Goal: Information Seeking & Learning: Understand process/instructions

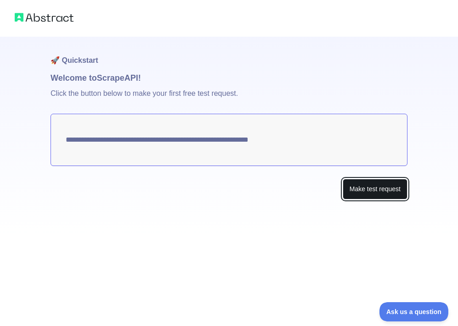
click at [369, 188] on button "Make test request" at bounding box center [374, 189] width 65 height 21
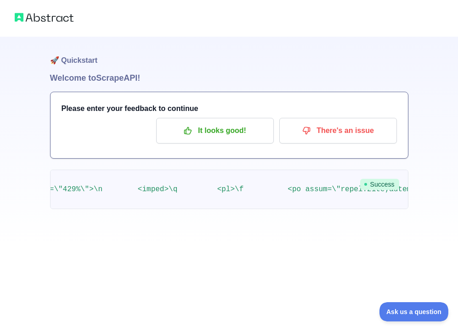
scroll to position [0, 3144]
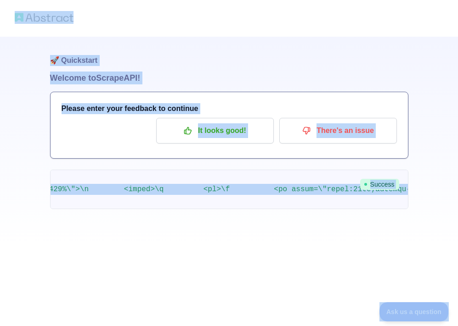
copy body "🚀 Loremipsum Dolorsi am Consec ADI! Elitse doeiu temp incididu ut laboreet Do m…"
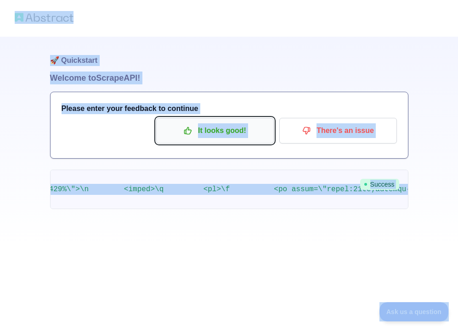
click at [230, 135] on p "It looks good!" at bounding box center [215, 131] width 104 height 16
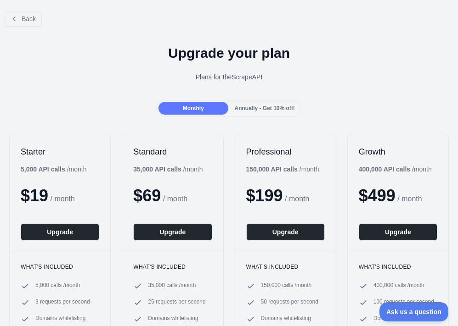
click at [113, 62] on div "Upgrade your plan Plans for the Scrape API" at bounding box center [229, 67] width 458 height 66
click at [28, 20] on span "Back" at bounding box center [29, 18] width 14 height 7
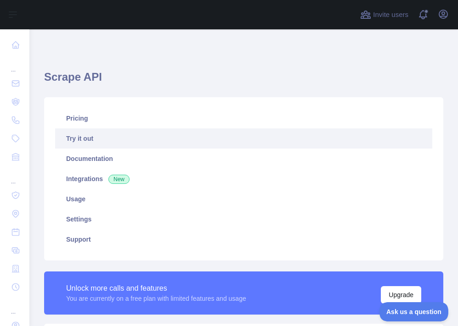
click at [118, 146] on link "Try it out" at bounding box center [243, 139] width 377 height 20
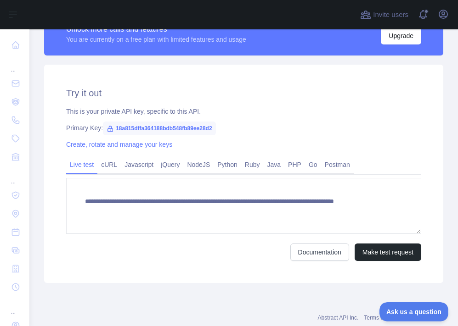
scroll to position [260, 0]
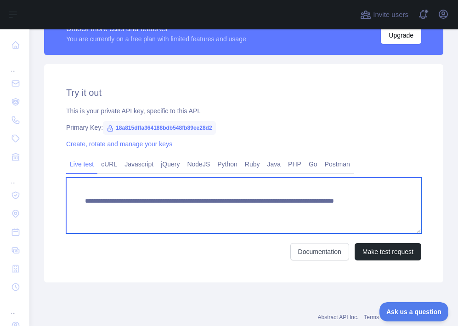
drag, startPoint x: 180, startPoint y: 220, endPoint x: 73, endPoint y: 196, distance: 109.6
click at [73, 196] on textarea "**********" at bounding box center [243, 206] width 355 height 56
click at [170, 208] on textarea "**********" at bounding box center [243, 206] width 355 height 56
drag, startPoint x: 319, startPoint y: 211, endPoint x: 265, endPoint y: 211, distance: 53.3
click at [265, 211] on textarea "**********" at bounding box center [243, 206] width 355 height 56
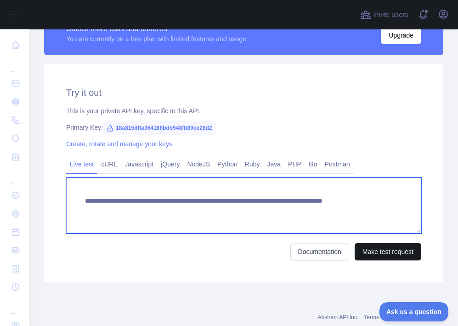
type textarea "**********"
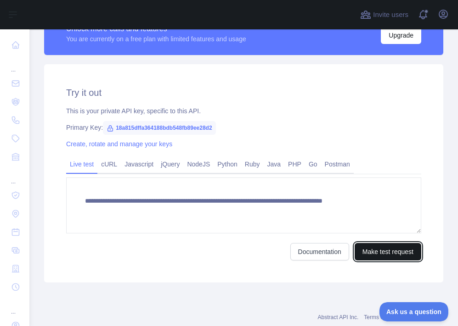
click at [375, 255] on button "Make test request" at bounding box center [387, 251] width 67 height 17
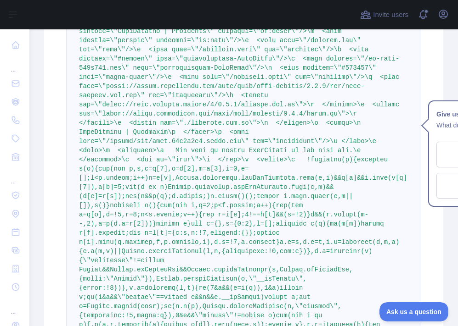
scroll to position [719, 0]
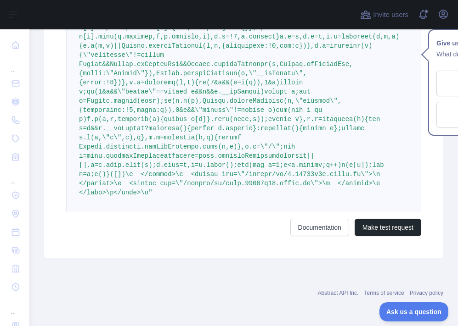
drag, startPoint x: 83, startPoint y: 103, endPoint x: 165, endPoint y: 190, distance: 119.5
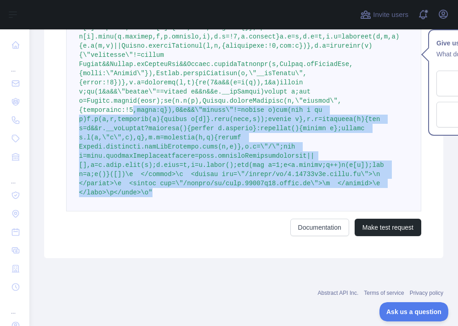
drag, startPoint x: 152, startPoint y: 198, endPoint x: 134, endPoint y: 112, distance: 88.2
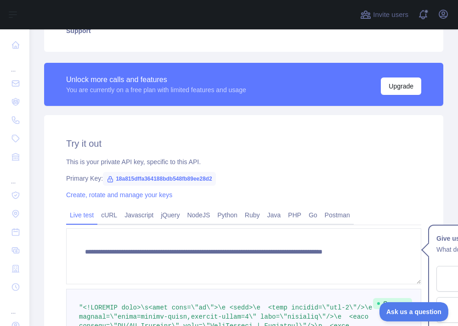
scroll to position [218, 0]
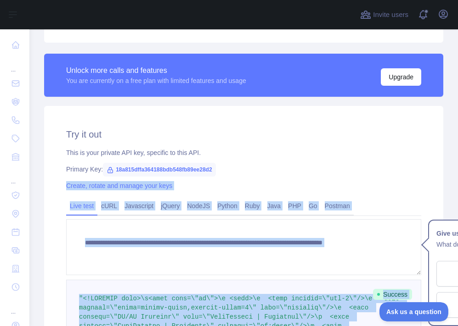
drag, startPoint x: 156, startPoint y: 193, endPoint x: 74, endPoint y: 187, distance: 81.9
copy div "**********"
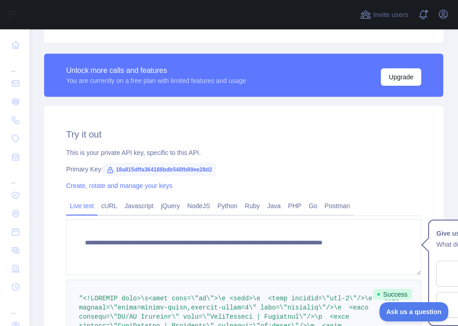
click at [193, 168] on span "18a815dffa364188bdb548fb89ee28d2" at bounding box center [159, 170] width 112 height 14
click at [215, 168] on span "18a815dffa364188bdb548fb89ee28d2" at bounding box center [159, 170] width 112 height 14
copy span "18a815dffa364188bdb548fb89ee28d2"
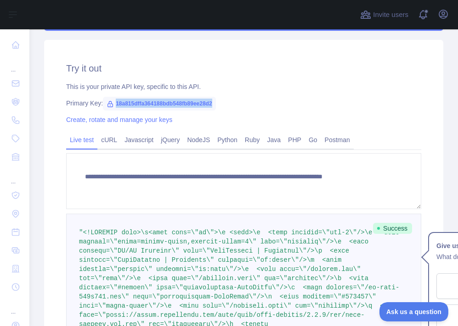
scroll to position [297, 0]
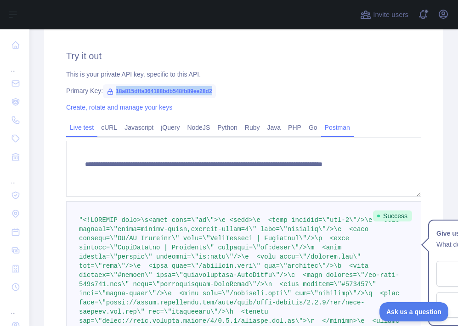
click at [350, 130] on link "Postman" at bounding box center [337, 127] width 33 height 15
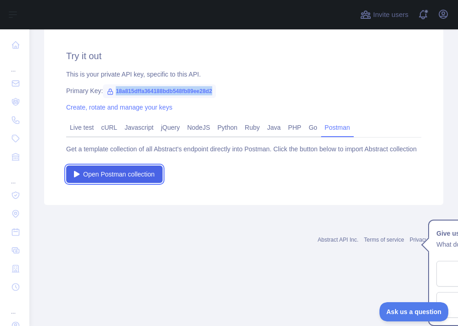
click at [147, 179] on span "Open Postman collection" at bounding box center [119, 174] width 72 height 9
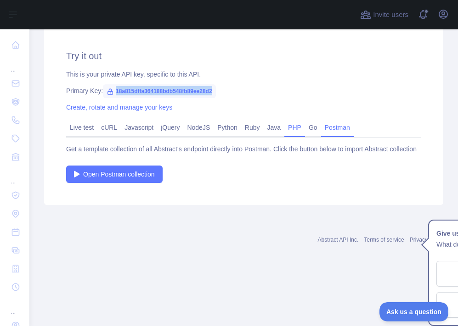
click at [303, 128] on link "PHP" at bounding box center [294, 127] width 21 height 15
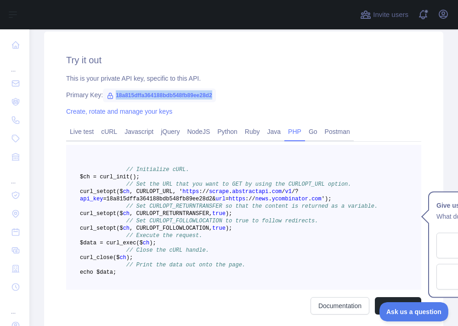
scroll to position [291, 0]
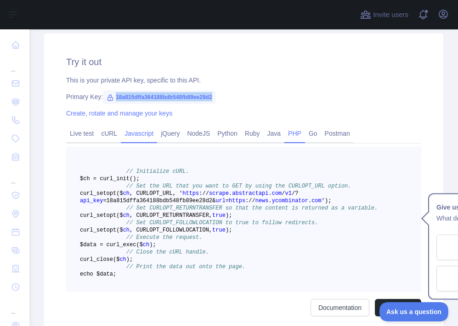
click at [136, 133] on link "Javascript" at bounding box center [139, 133] width 36 height 15
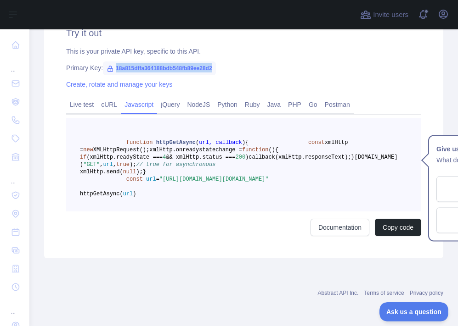
scroll to position [353, 0]
click at [81, 97] on link "Live test" at bounding box center [81, 104] width 31 height 15
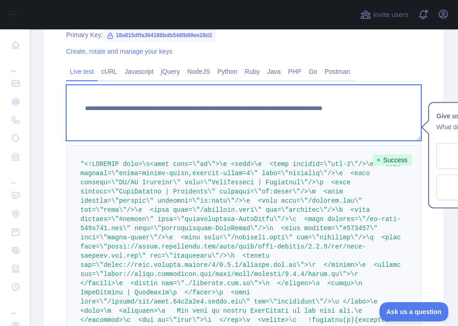
drag, startPoint x: 110, startPoint y: 134, endPoint x: 53, endPoint y: 91, distance: 71.2
click at [53, 91] on div "**********" at bounding box center [243, 298] width 399 height 653
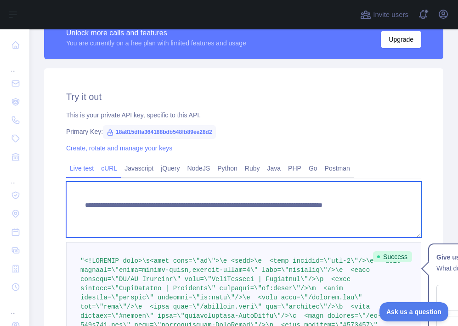
scroll to position [300, 0]
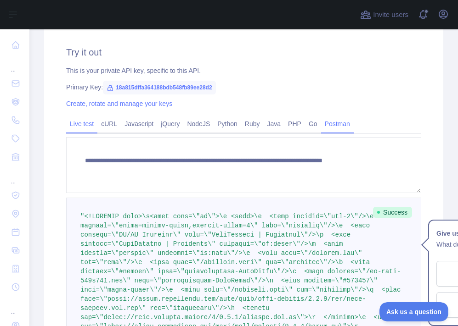
click at [351, 123] on link "Postman" at bounding box center [337, 124] width 33 height 15
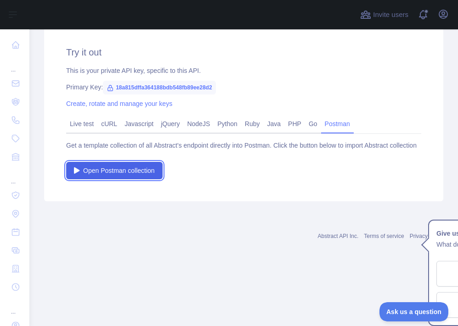
click at [121, 175] on span "Open Postman collection" at bounding box center [119, 170] width 72 height 9
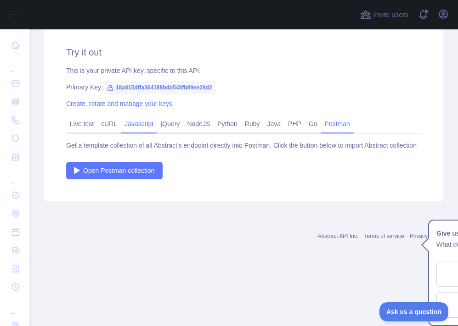
click at [148, 122] on link "Javascript" at bounding box center [139, 124] width 36 height 15
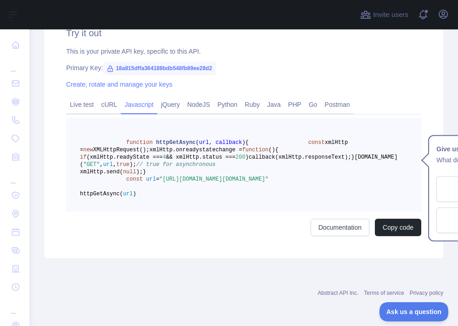
scroll to position [364, 0]
click at [351, 228] on link "Documentation" at bounding box center [339, 227] width 59 height 17
click at [298, 97] on link "PHP" at bounding box center [294, 104] width 21 height 15
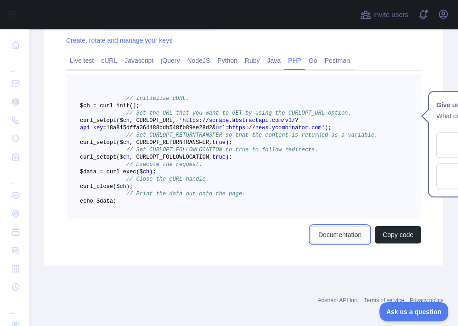
click at [340, 244] on link "Documentation" at bounding box center [339, 234] width 59 height 17
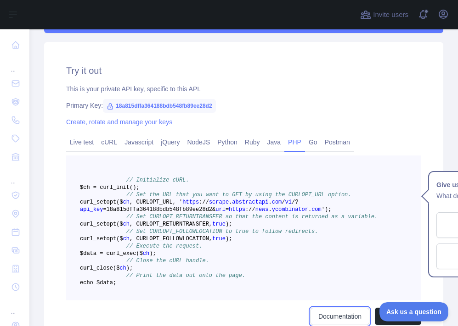
scroll to position [227, 0]
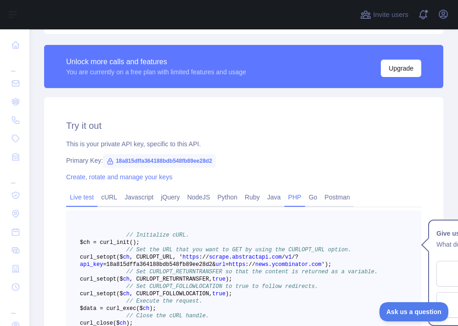
click at [85, 191] on link "Live test" at bounding box center [81, 197] width 31 height 15
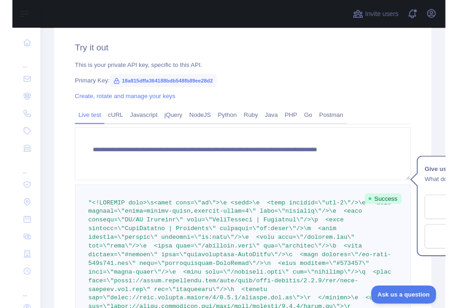
scroll to position [310, 0]
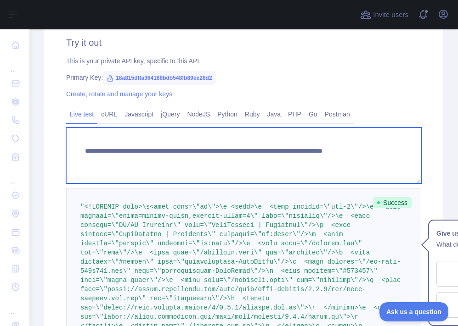
drag, startPoint x: 83, startPoint y: 178, endPoint x: 73, endPoint y: 140, distance: 38.5
click at [73, 140] on textarea "**********" at bounding box center [243, 156] width 355 height 56
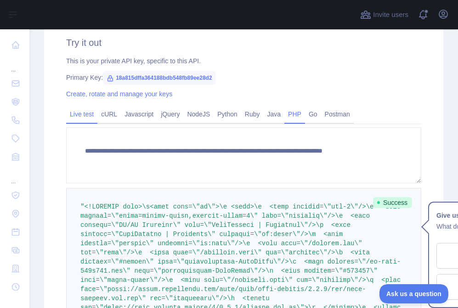
click at [293, 112] on link "PHP" at bounding box center [294, 114] width 21 height 15
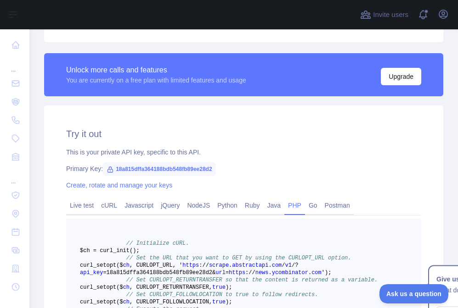
scroll to position [336, 0]
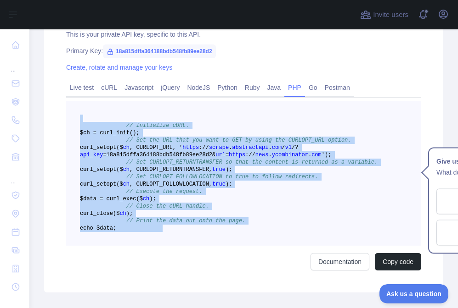
drag, startPoint x: 159, startPoint y: 179, endPoint x: 69, endPoint y: 112, distance: 112.5
click at [69, 112] on pre "// Initialize cURL. $ch = curl _init() ; // Set the URL that you want to GET by…" at bounding box center [243, 173] width 355 height 145
copy code "// Initialize cURL. $ch = curl _init() ; // Set the URL that you want to GET by…"
